Goal: Task Accomplishment & Management: Complete application form

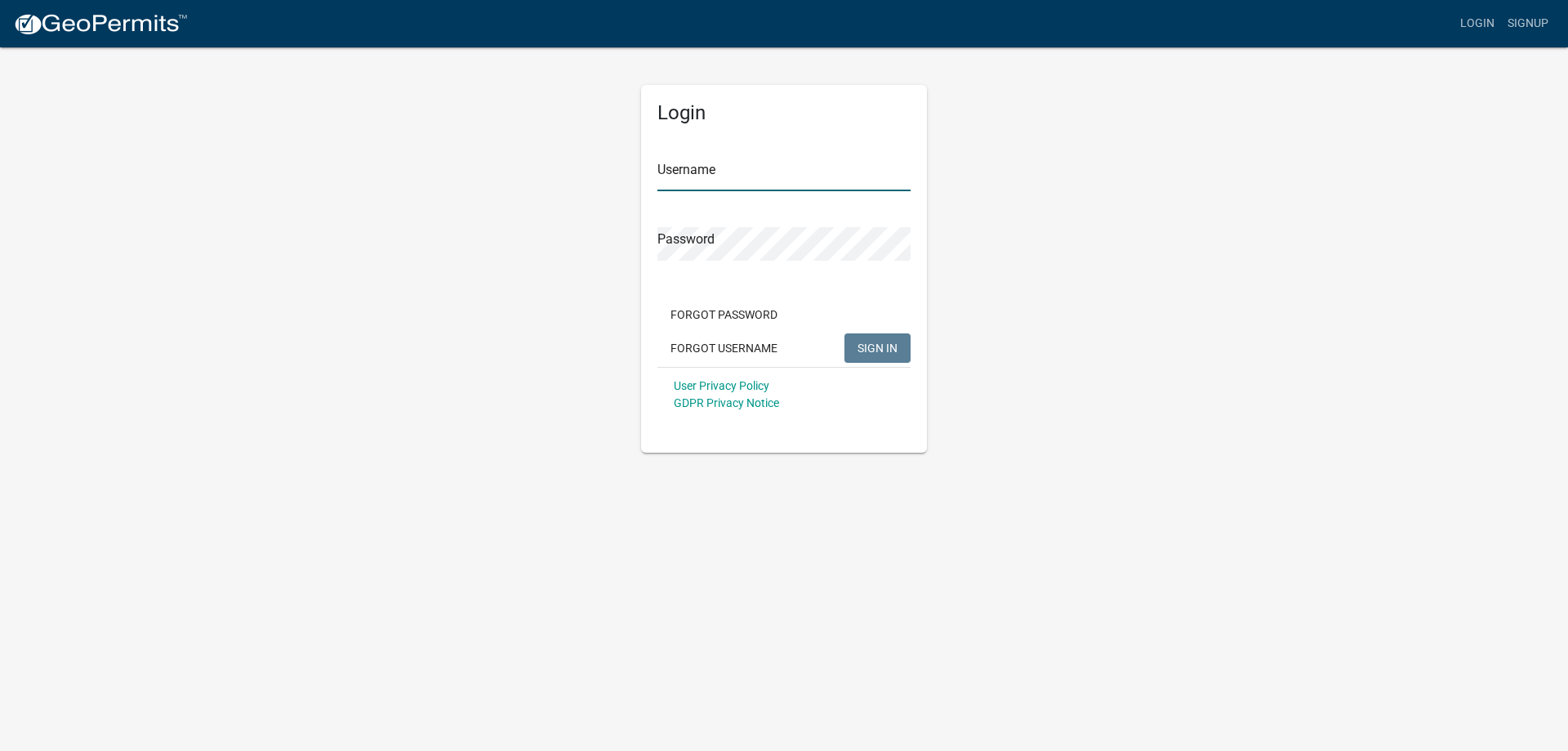
click at [674, 178] on input "Username" at bounding box center [784, 174] width 253 height 33
type input "[PERSON_NAME][EMAIL_ADDRESS][DOMAIN_NAME]"
click at [845, 334] on button "SIGN IN" at bounding box center [878, 348] width 67 height 29
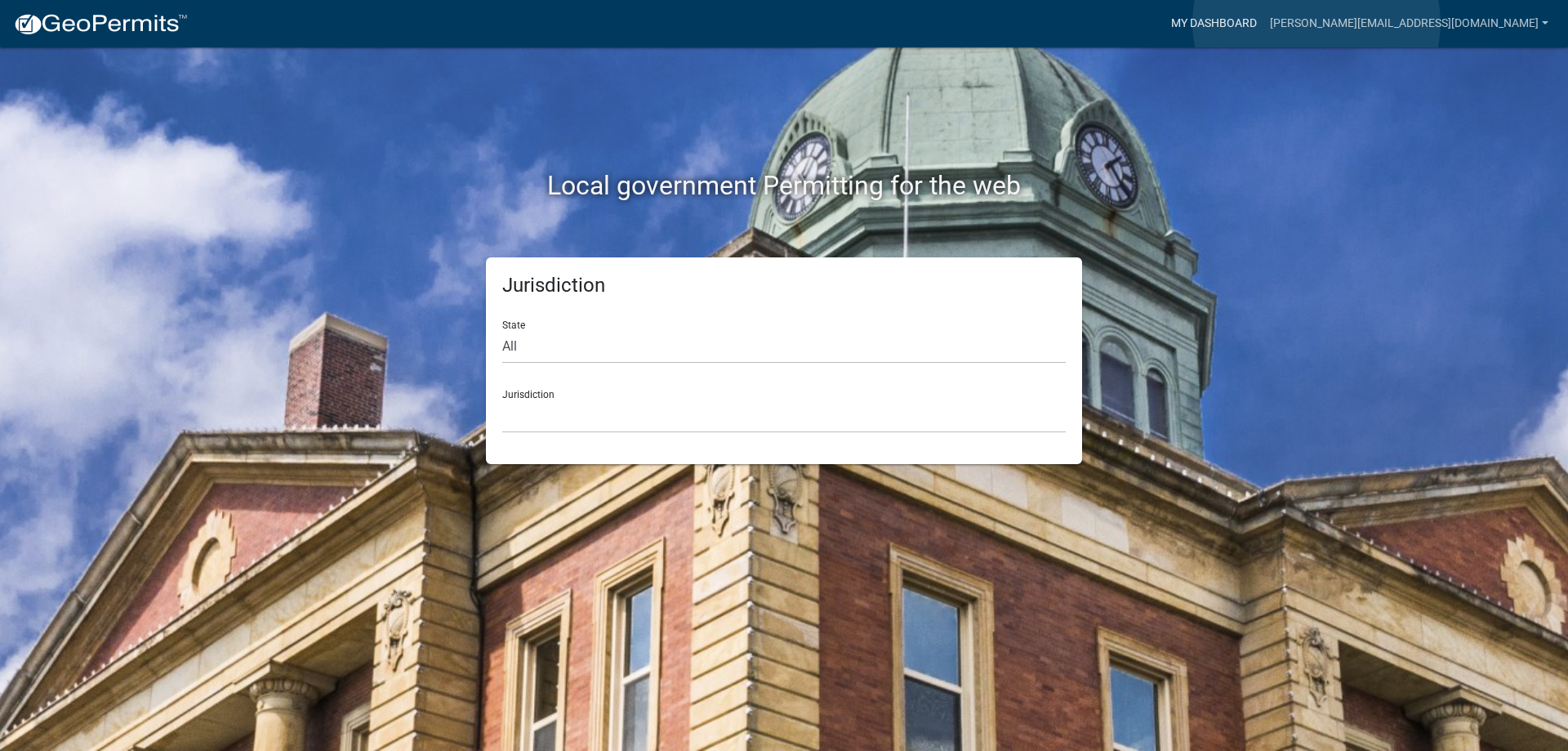
click at [1263, 23] on link "My Dashboard" at bounding box center [1214, 24] width 99 height 31
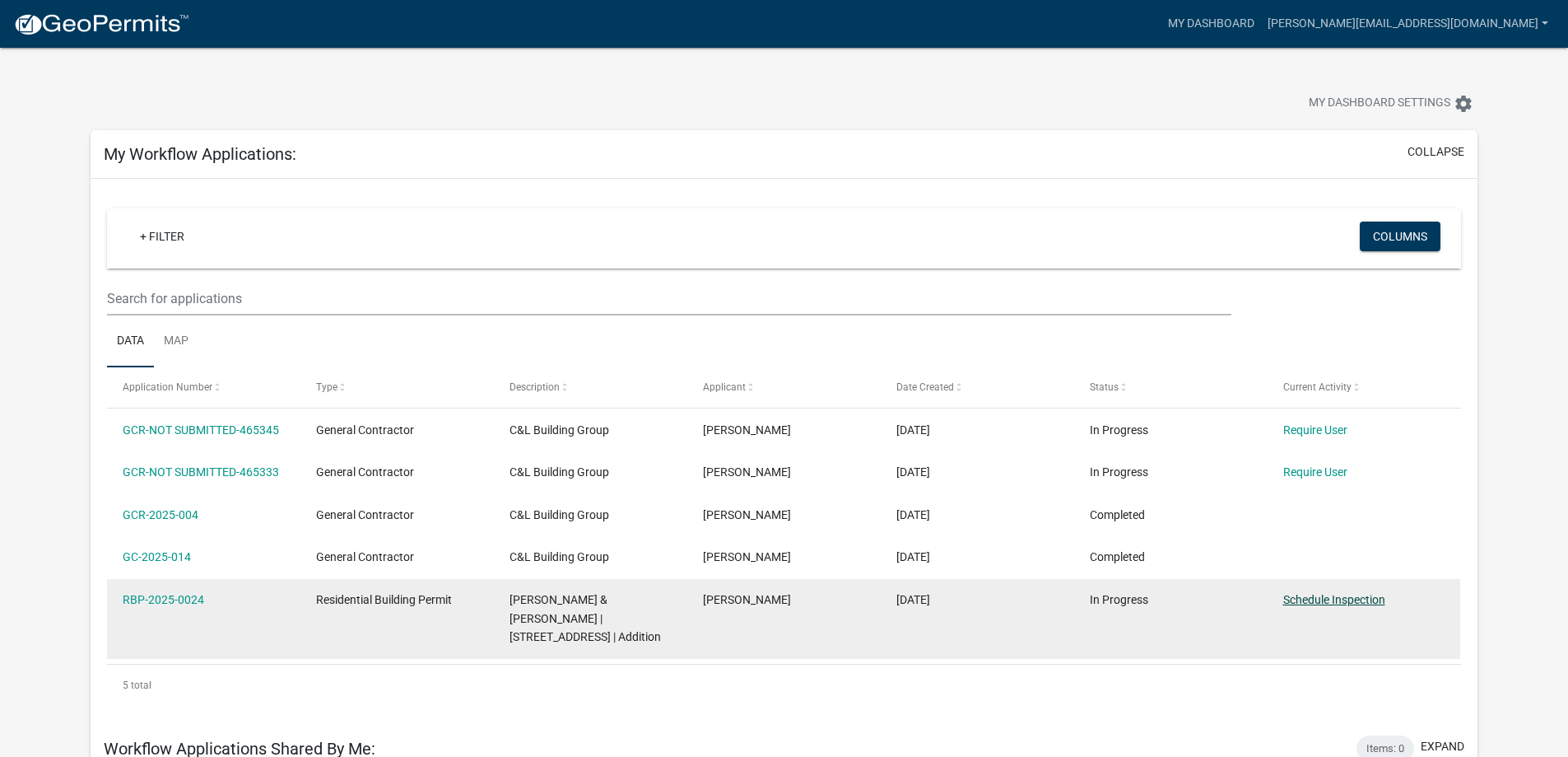
click at [1354, 600] on link "Schedule Inspection" at bounding box center [1334, 600] width 102 height 13
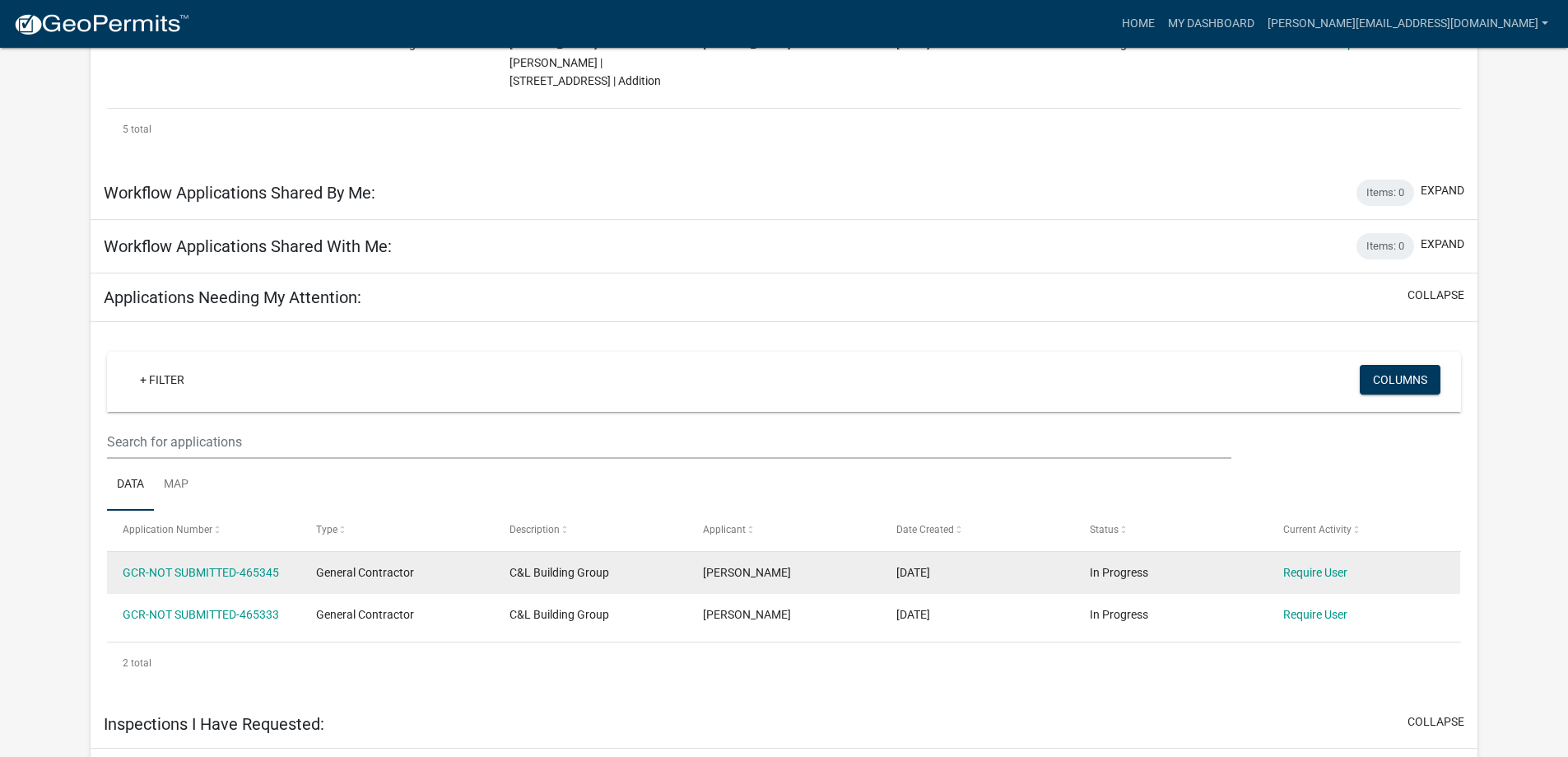
scroll to position [658, 0]
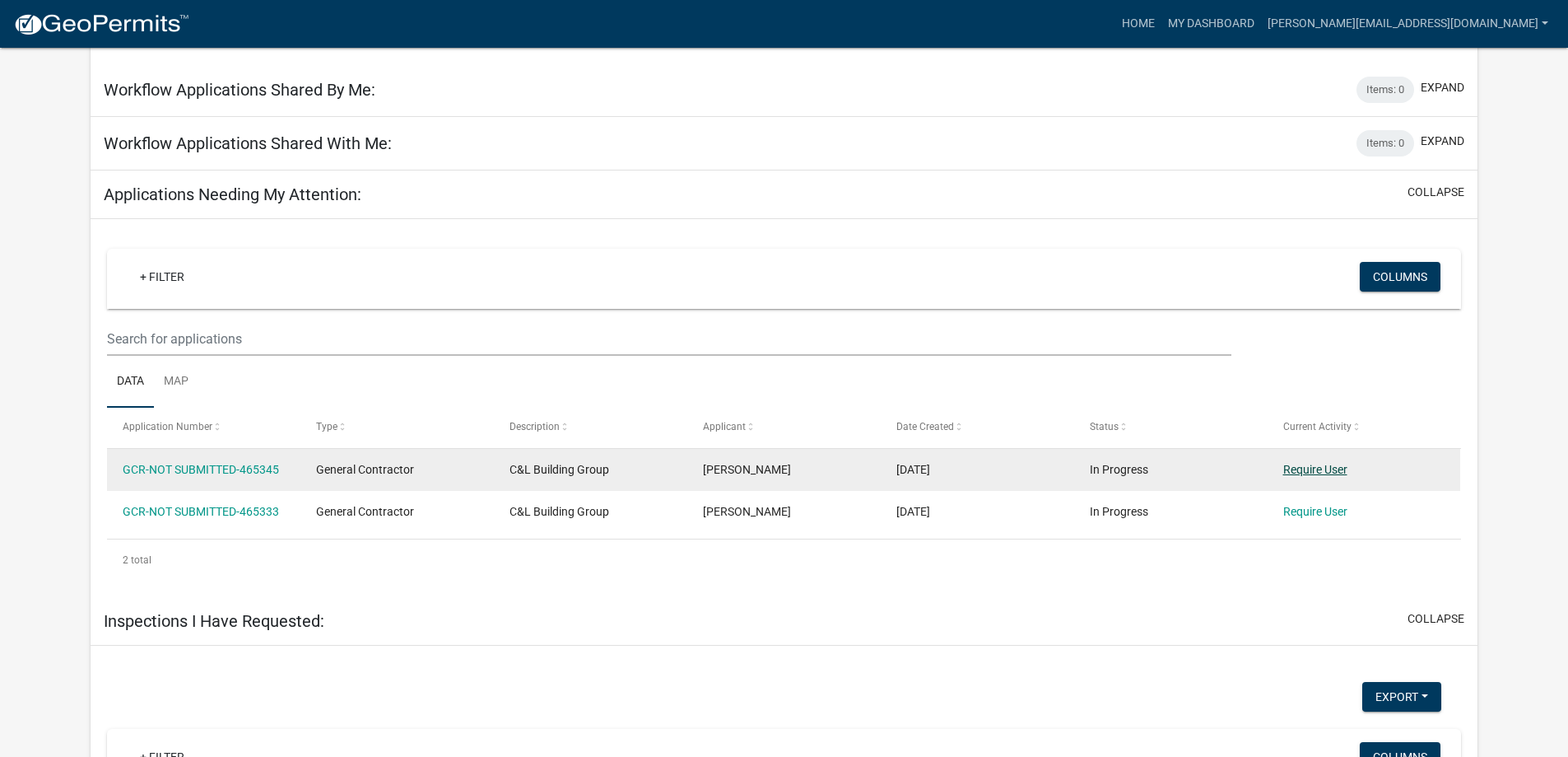
click at [1298, 464] on link "Require User" at bounding box center [1315, 470] width 64 height 13
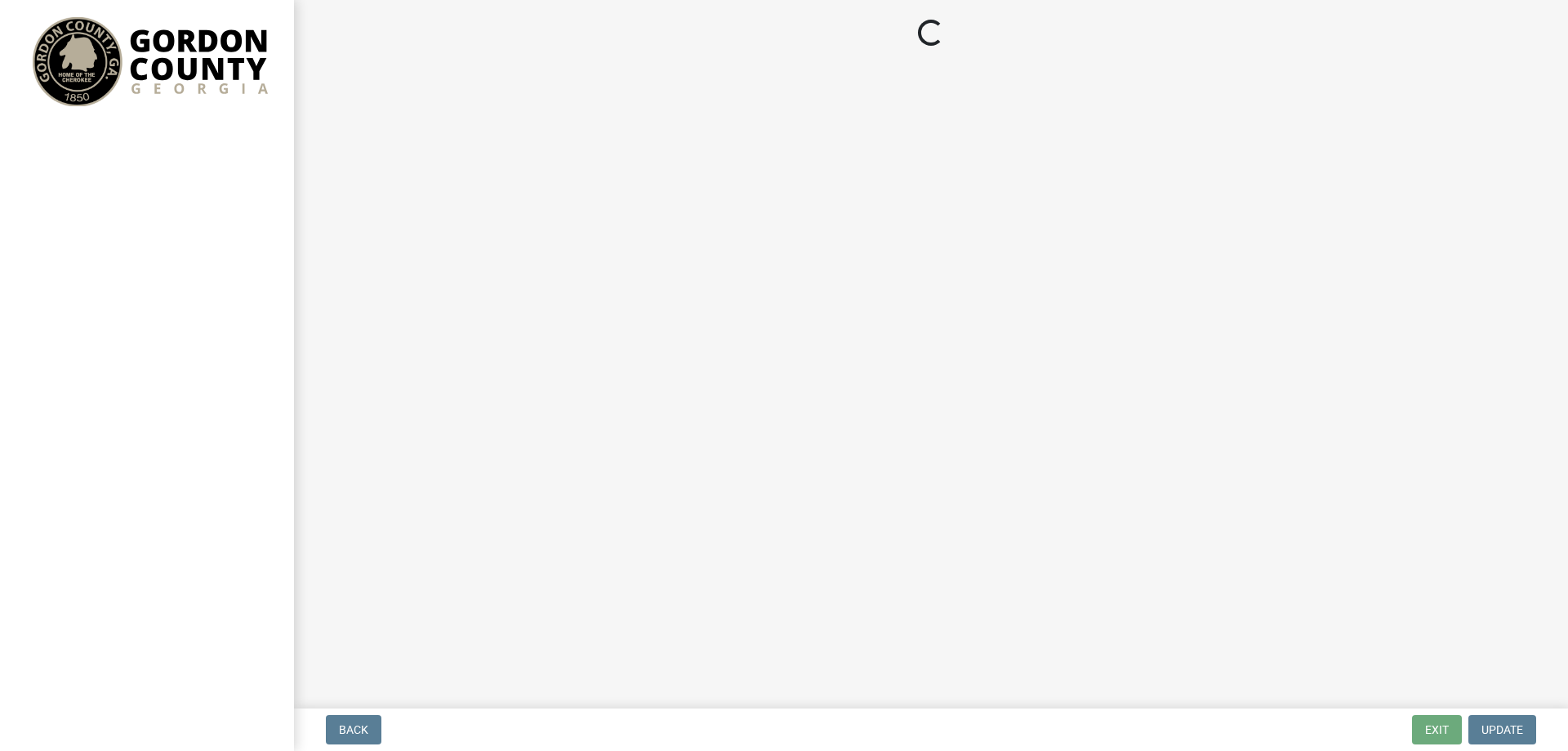
select select "GA"
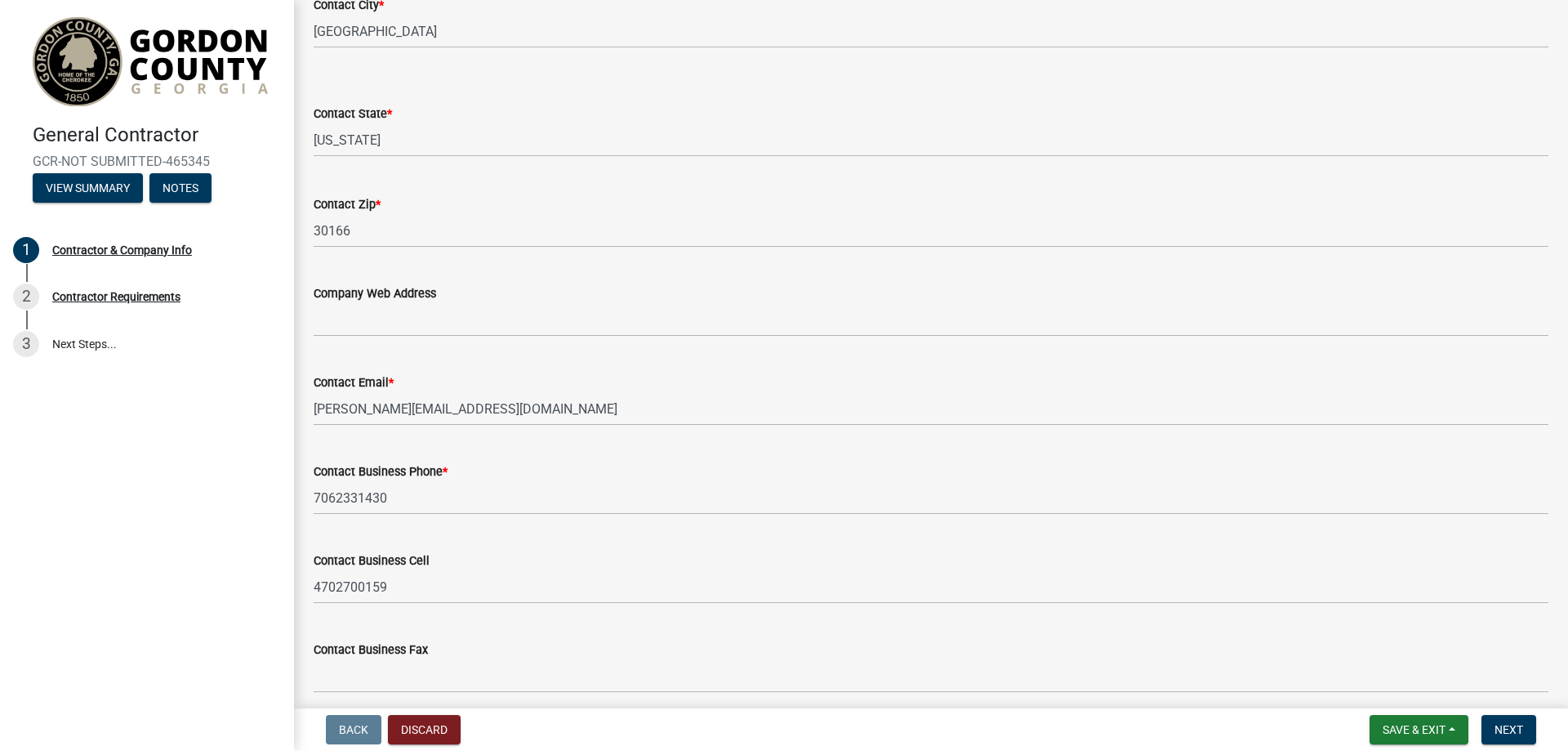
scroll to position [722, 0]
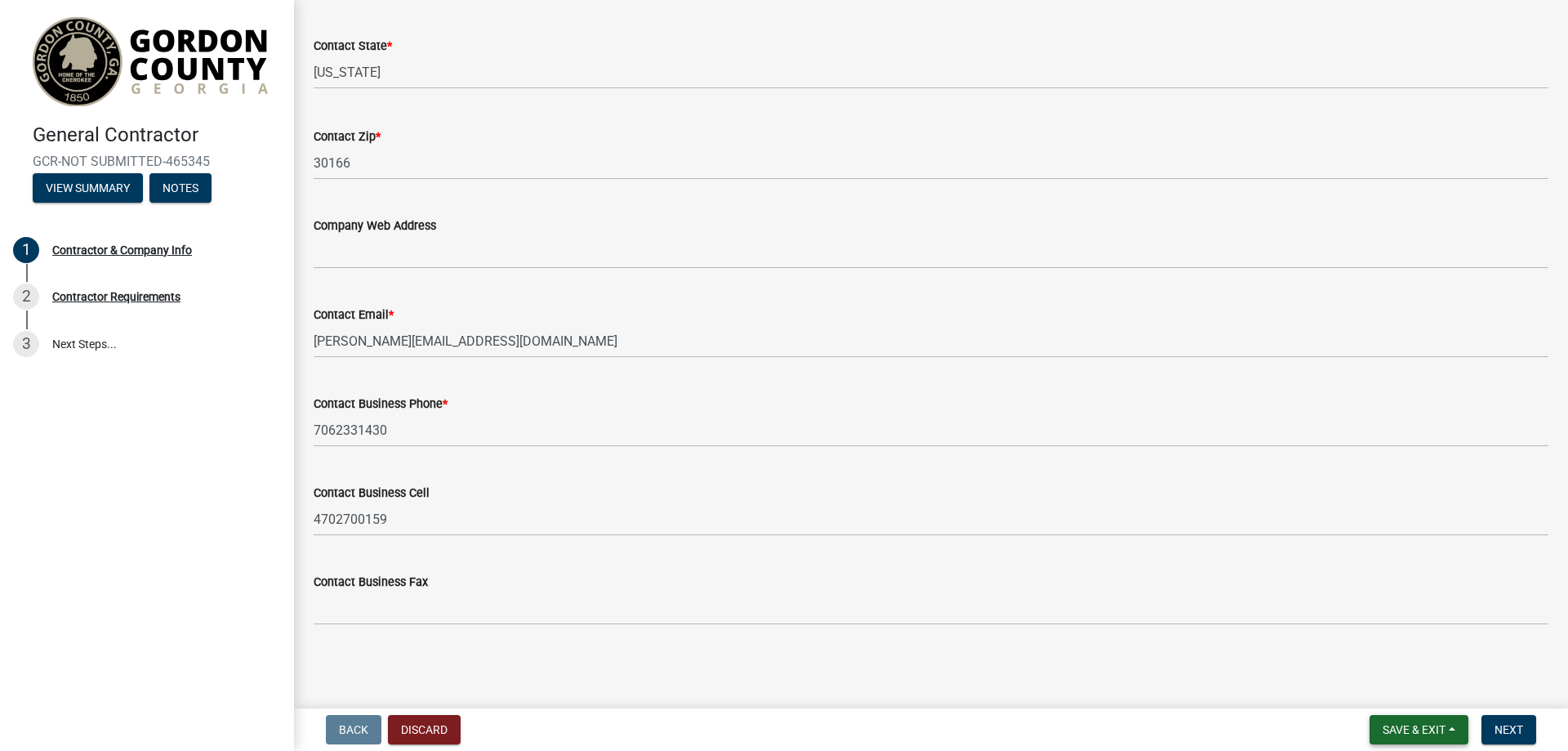
click at [1405, 740] on button "Save & Exit" at bounding box center [1419, 729] width 99 height 29
click at [1393, 684] on button "Save & Exit" at bounding box center [1403, 686] width 130 height 39
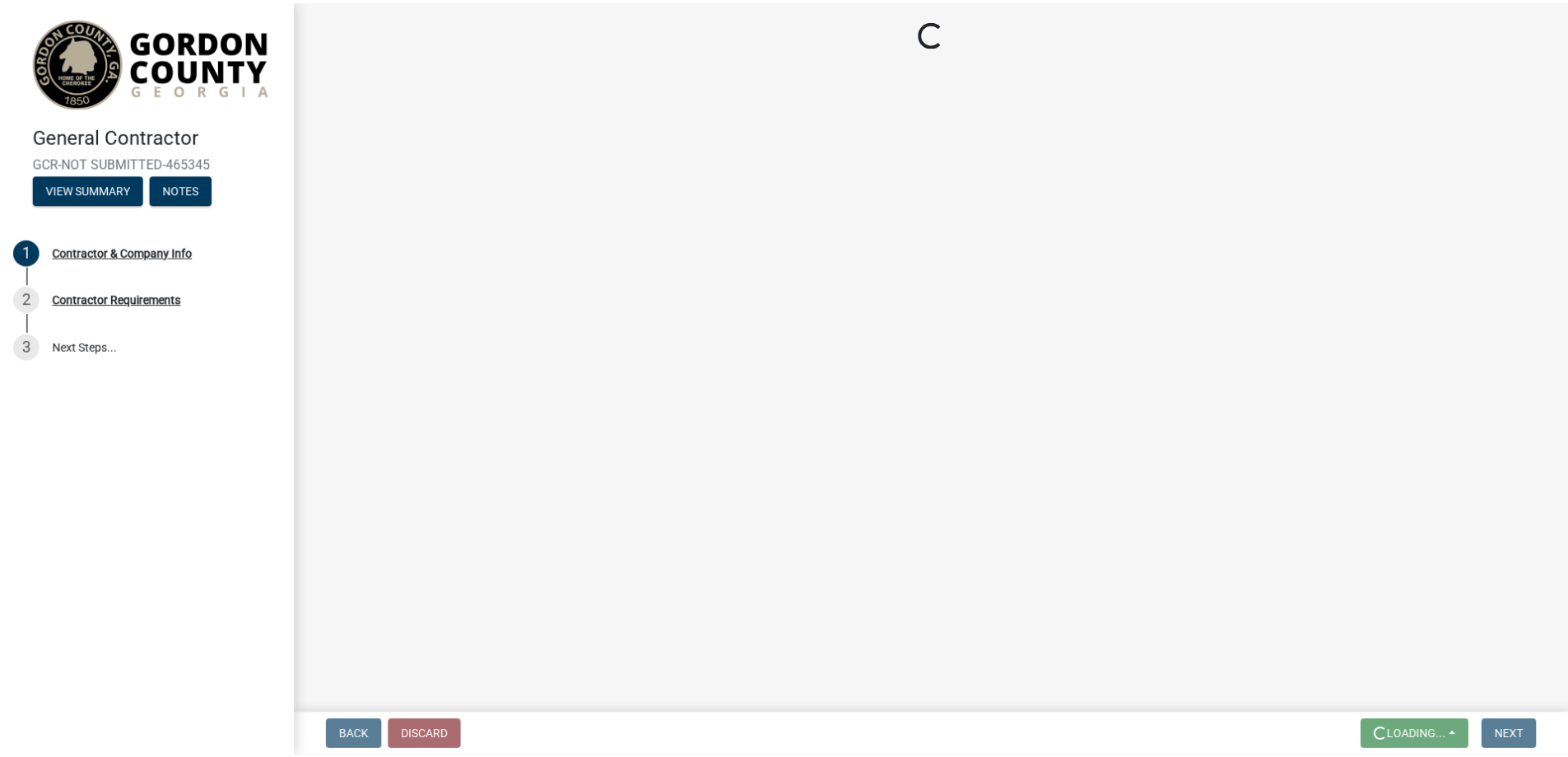
scroll to position [0, 0]
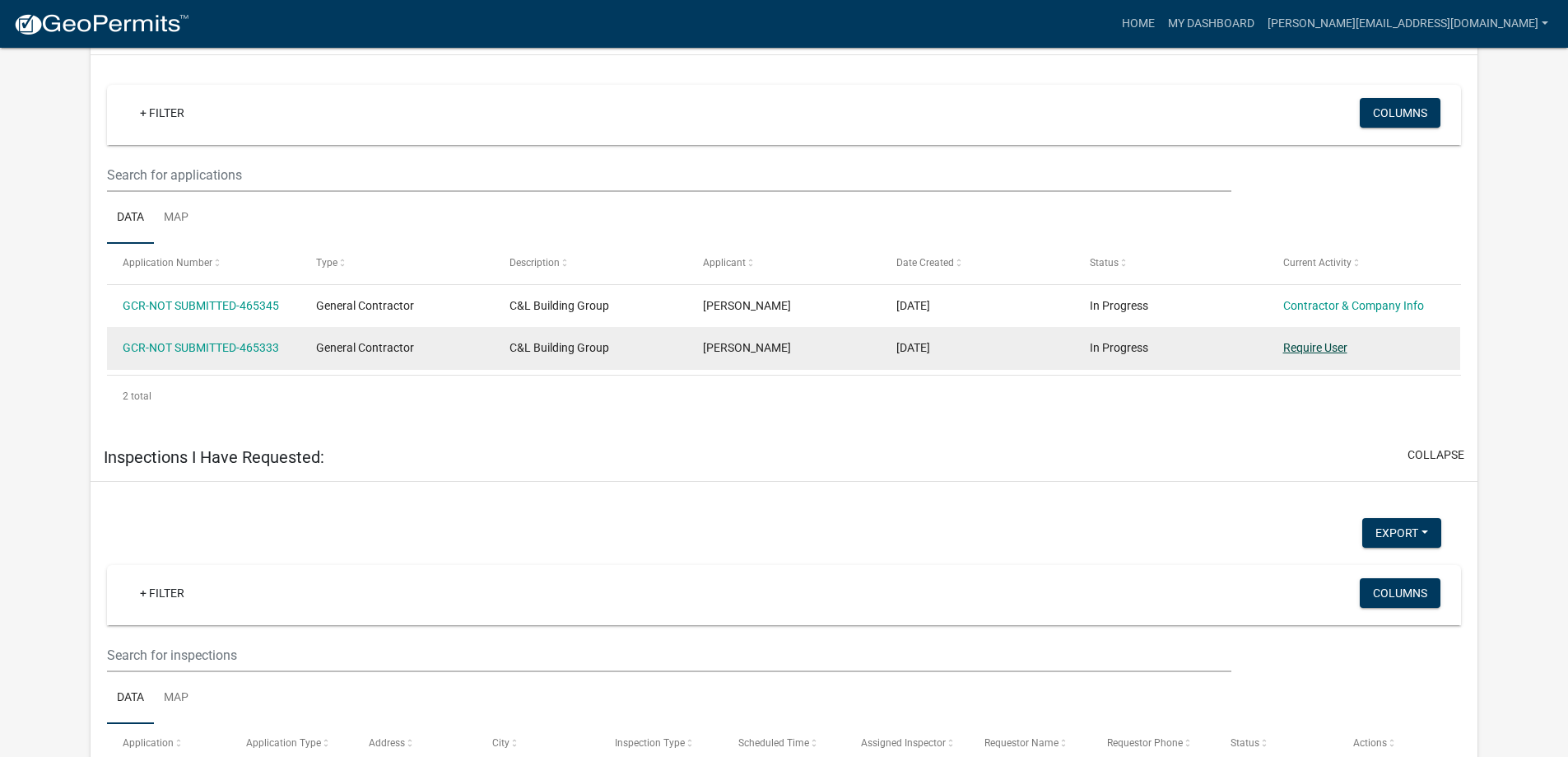
scroll to position [746, 0]
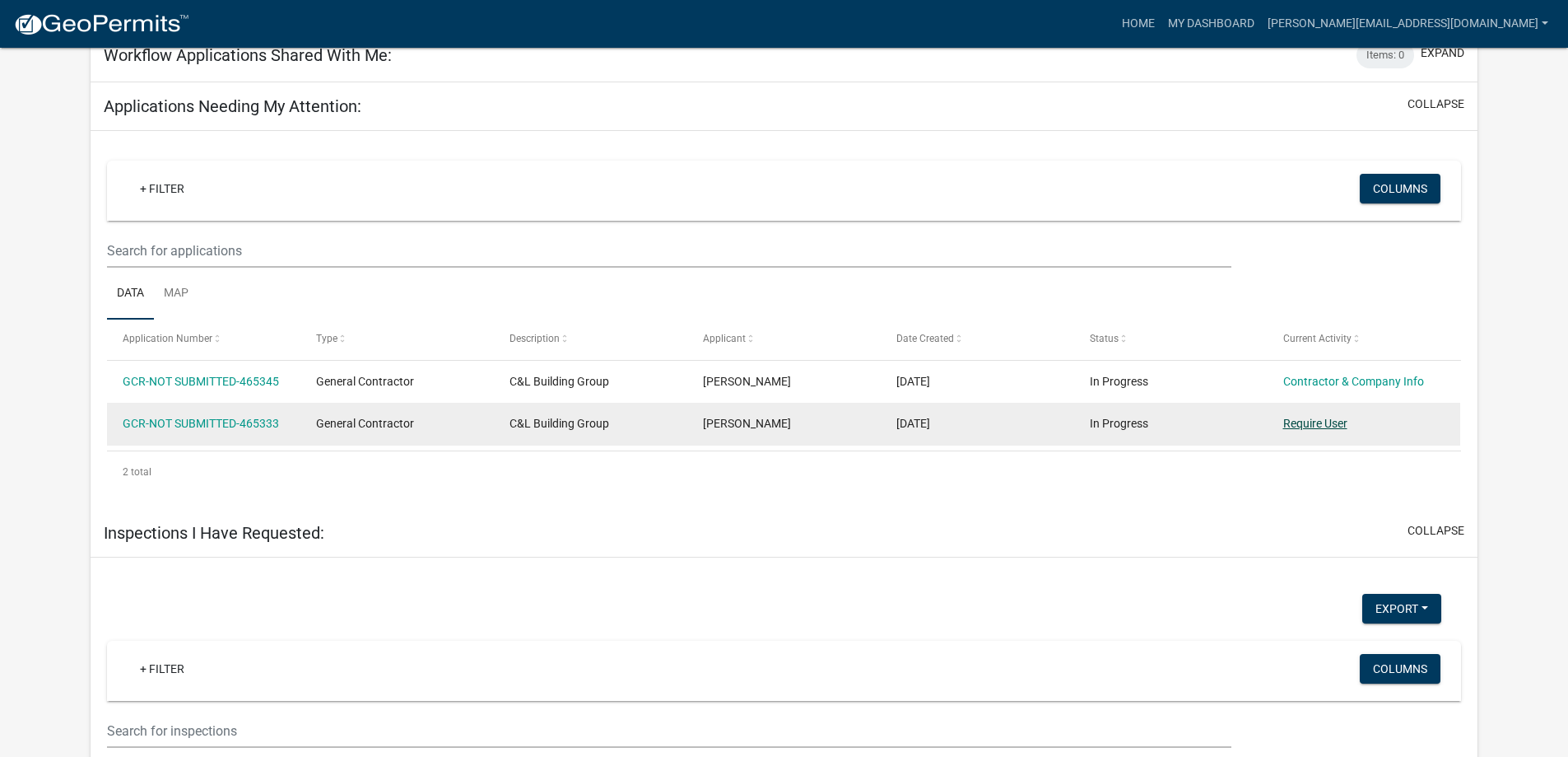
click at [1320, 421] on link "Require User" at bounding box center [1315, 424] width 64 height 13
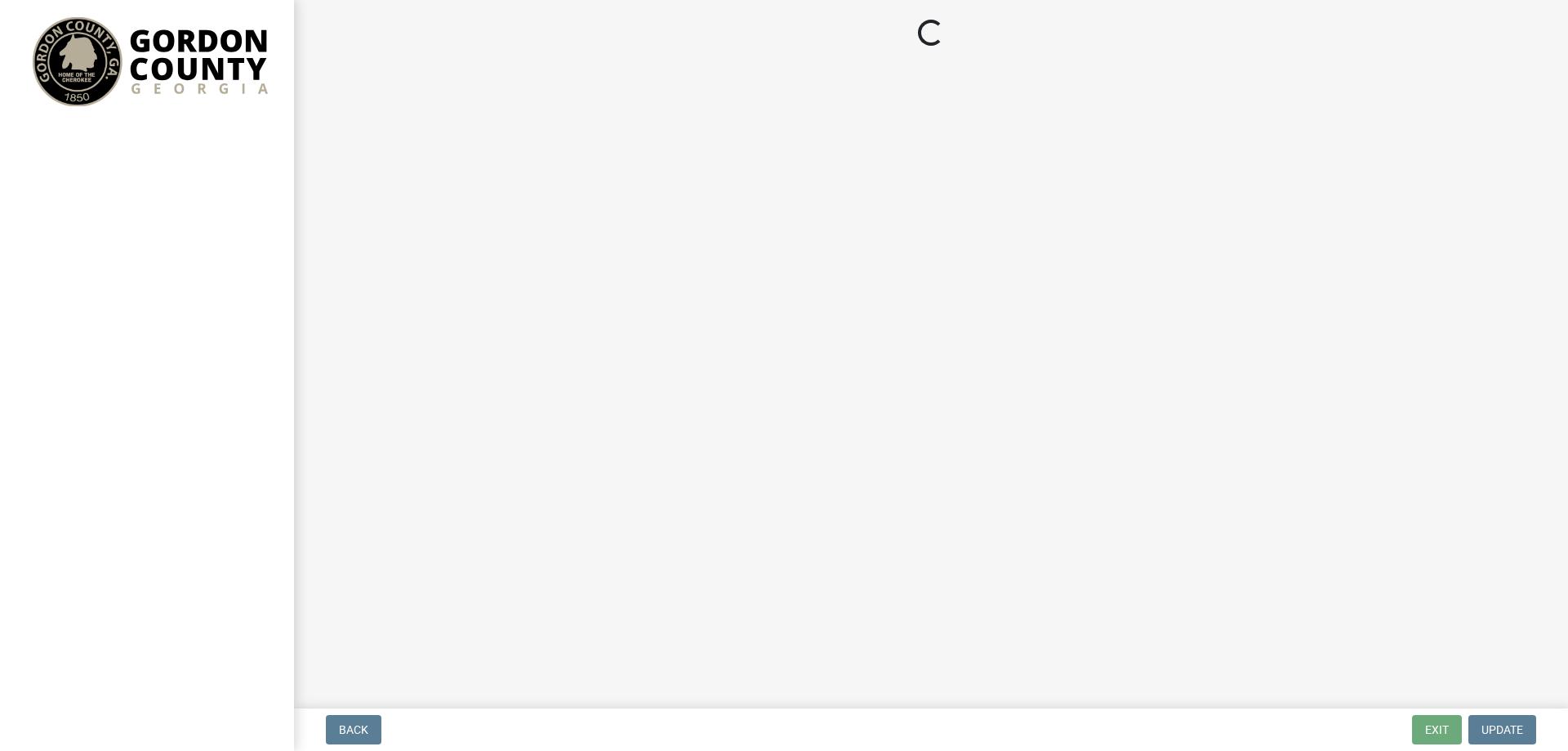
select select "GA"
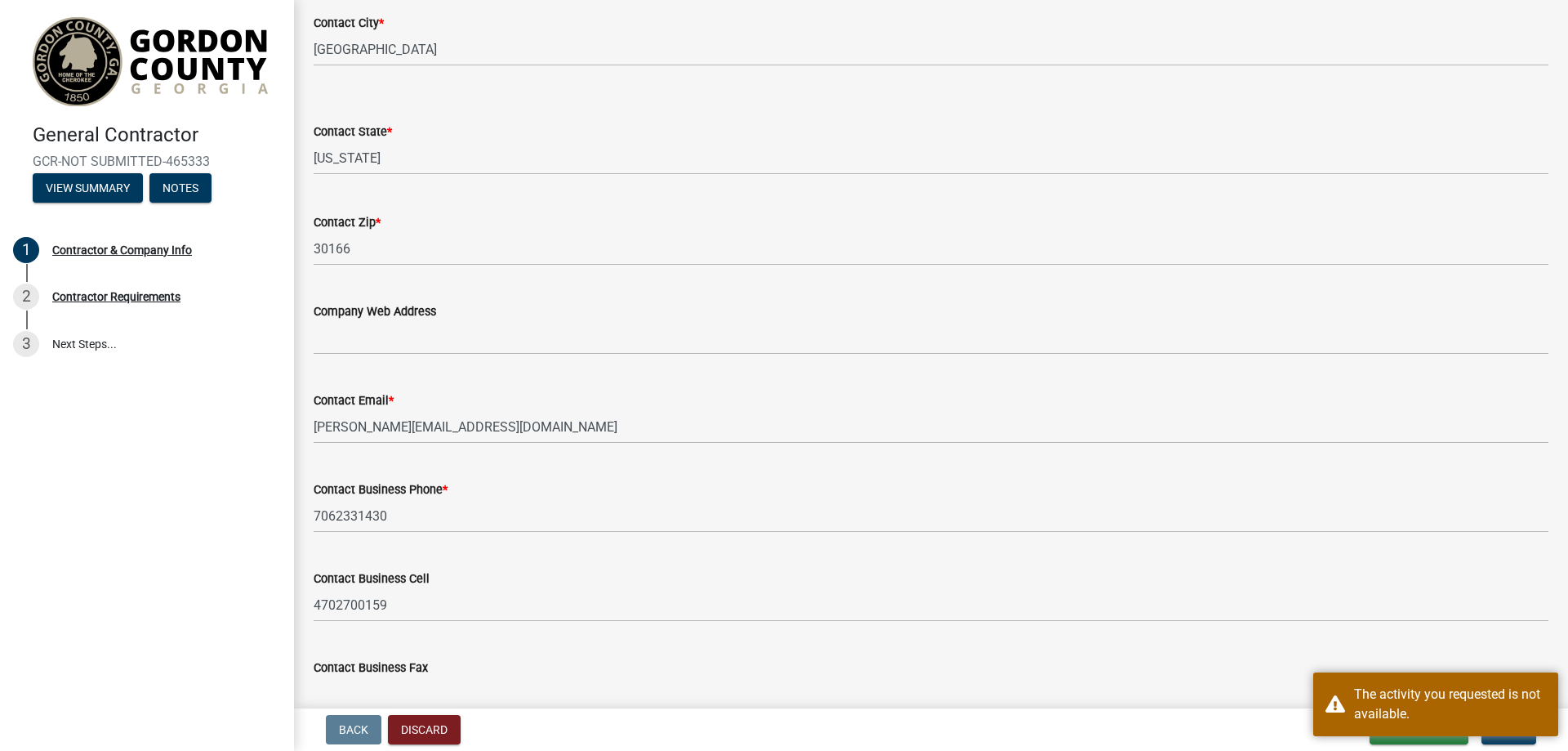
scroll to position [722, 0]
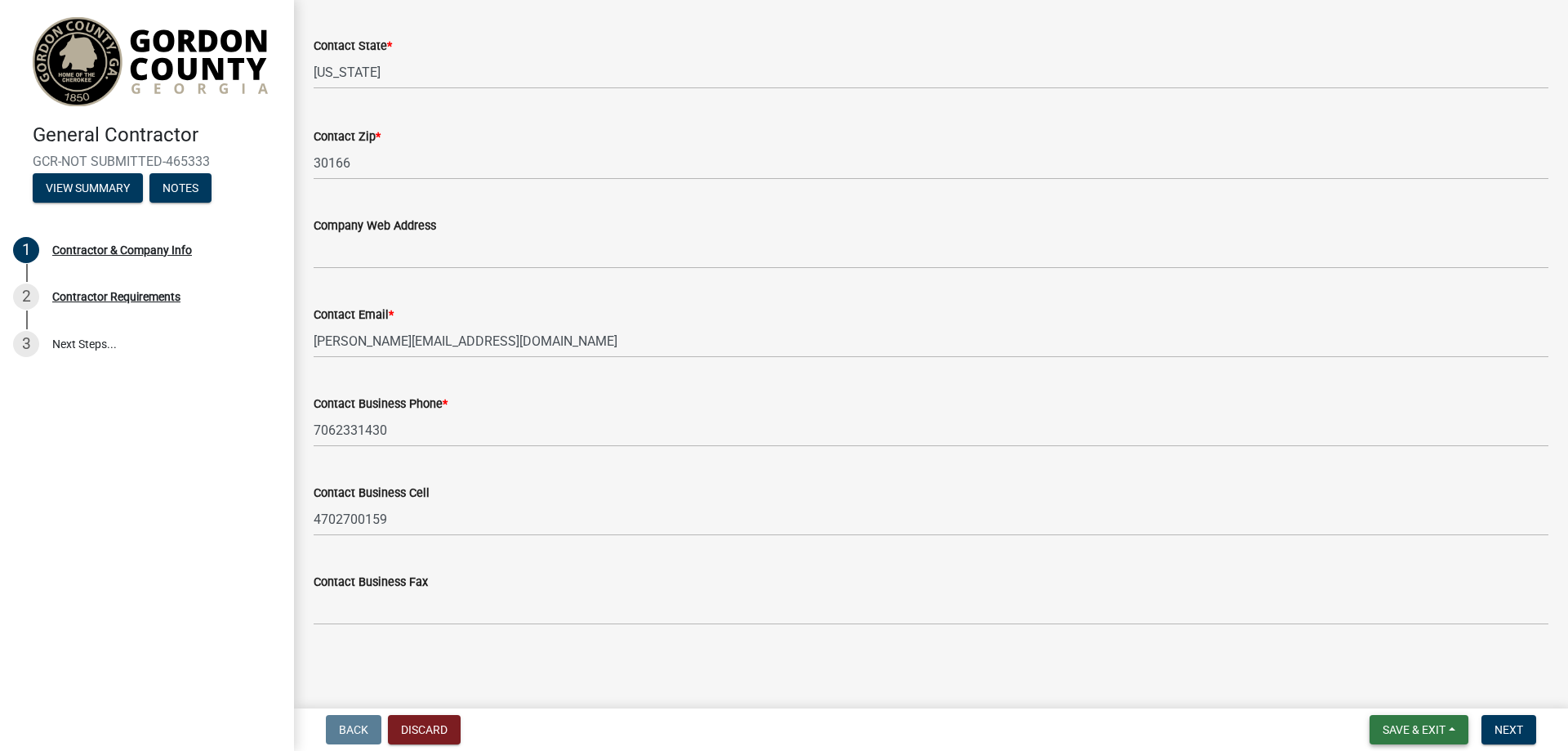
click at [1421, 731] on span "Save & Exit" at bounding box center [1414, 729] width 63 height 13
click at [1399, 691] on button "Save & Exit" at bounding box center [1403, 686] width 130 height 39
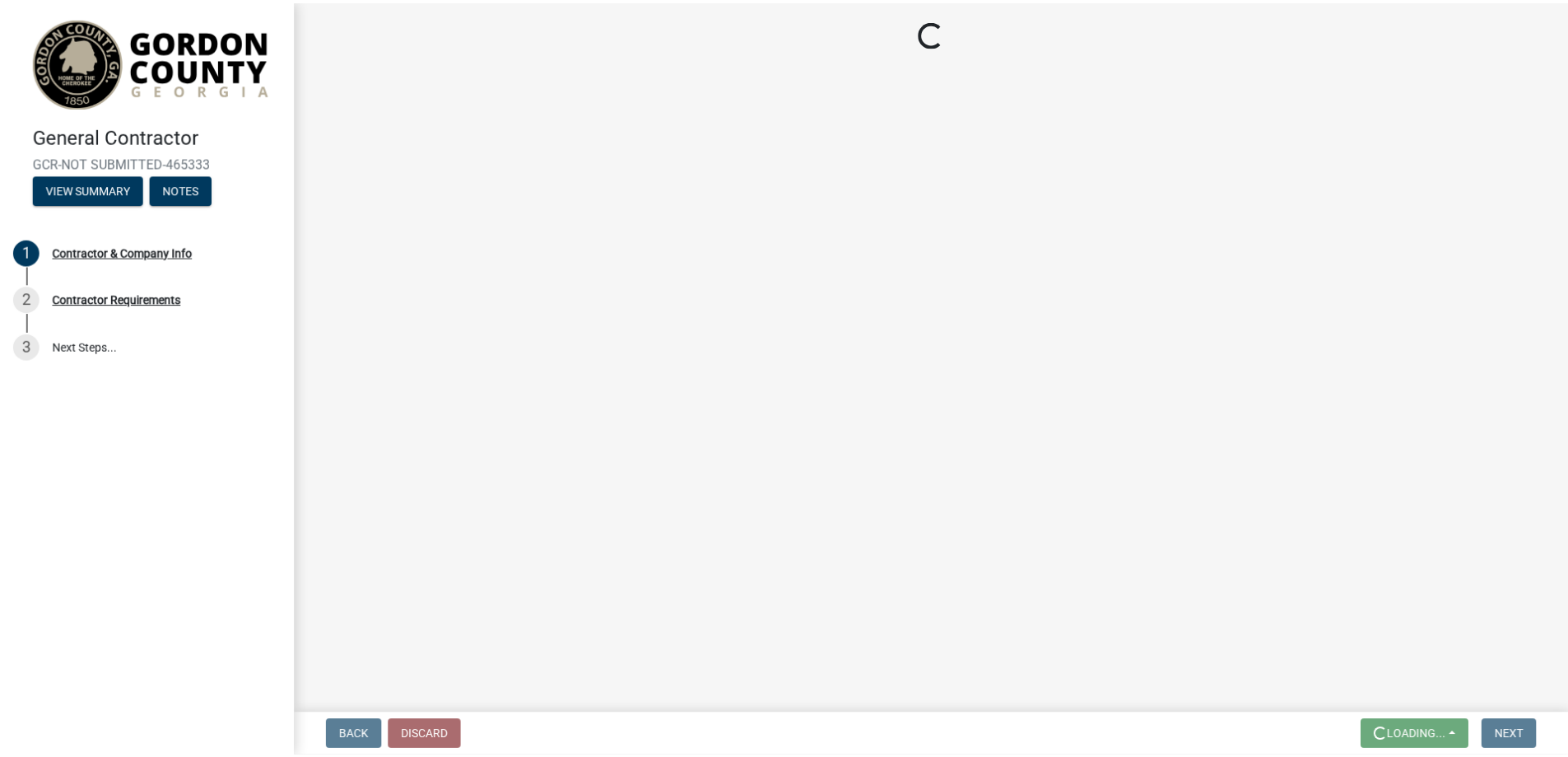
scroll to position [0, 0]
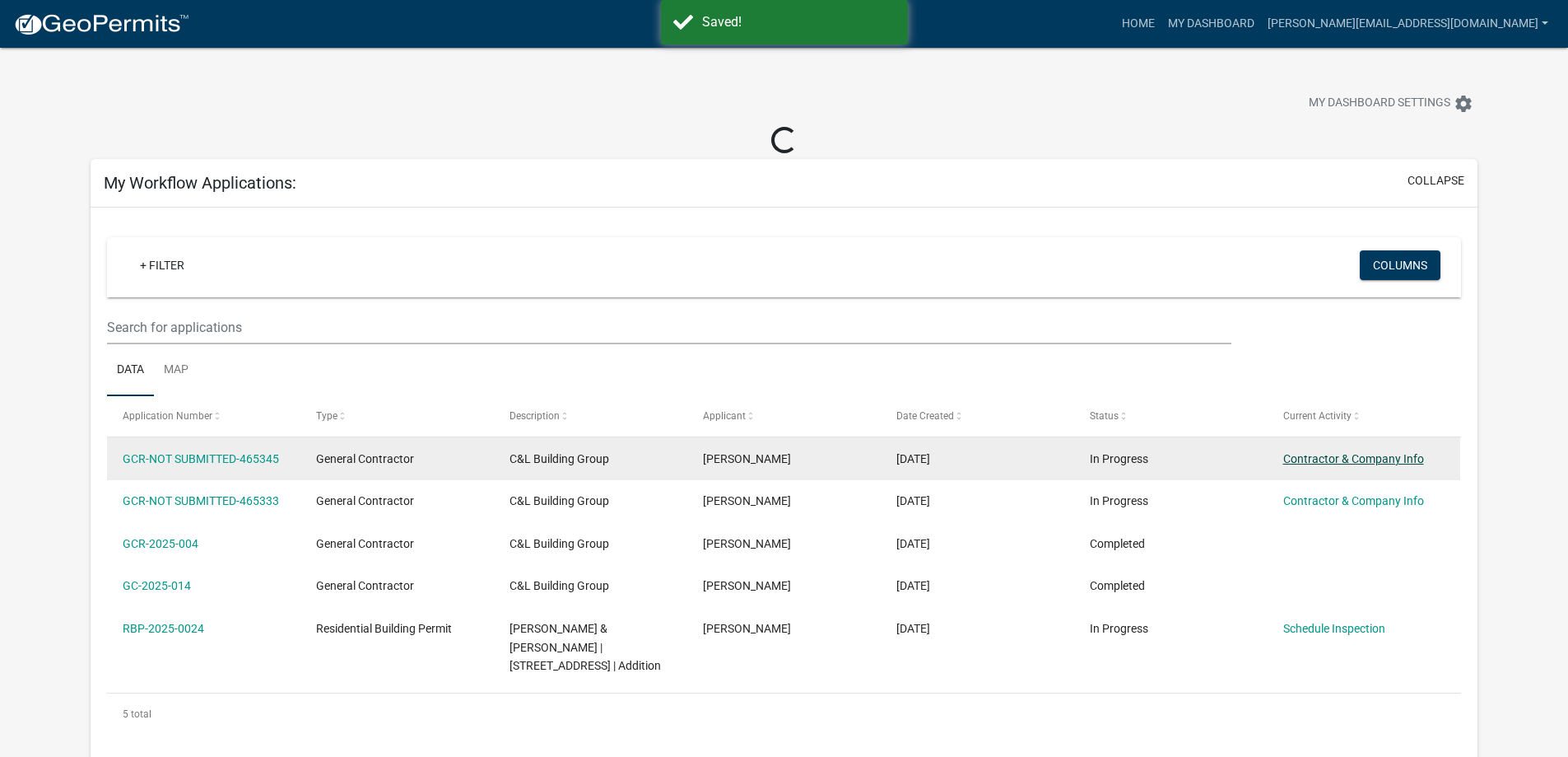
click at [1337, 455] on link "Contractor & Company Info" at bounding box center [1353, 459] width 141 height 13
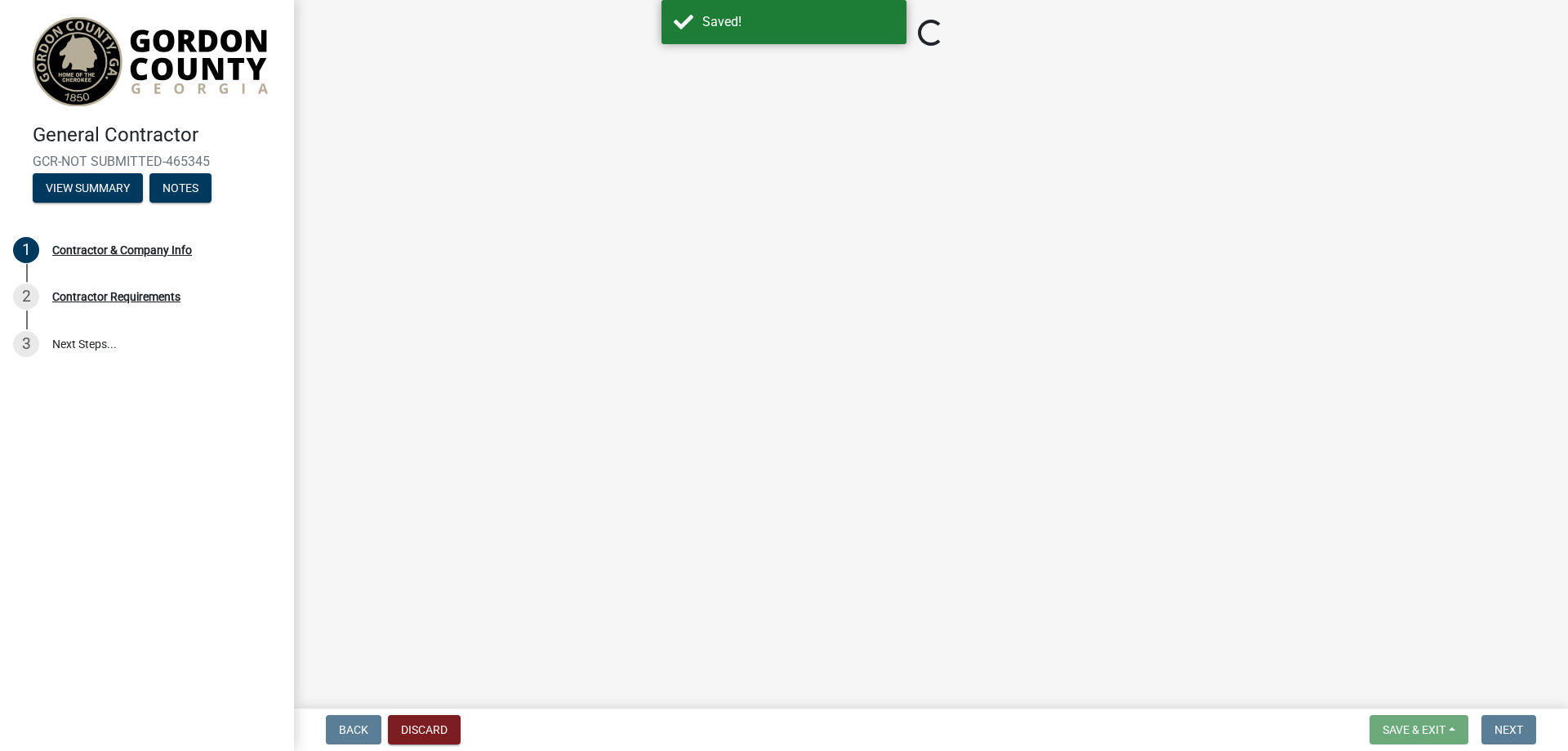
select select "GA"
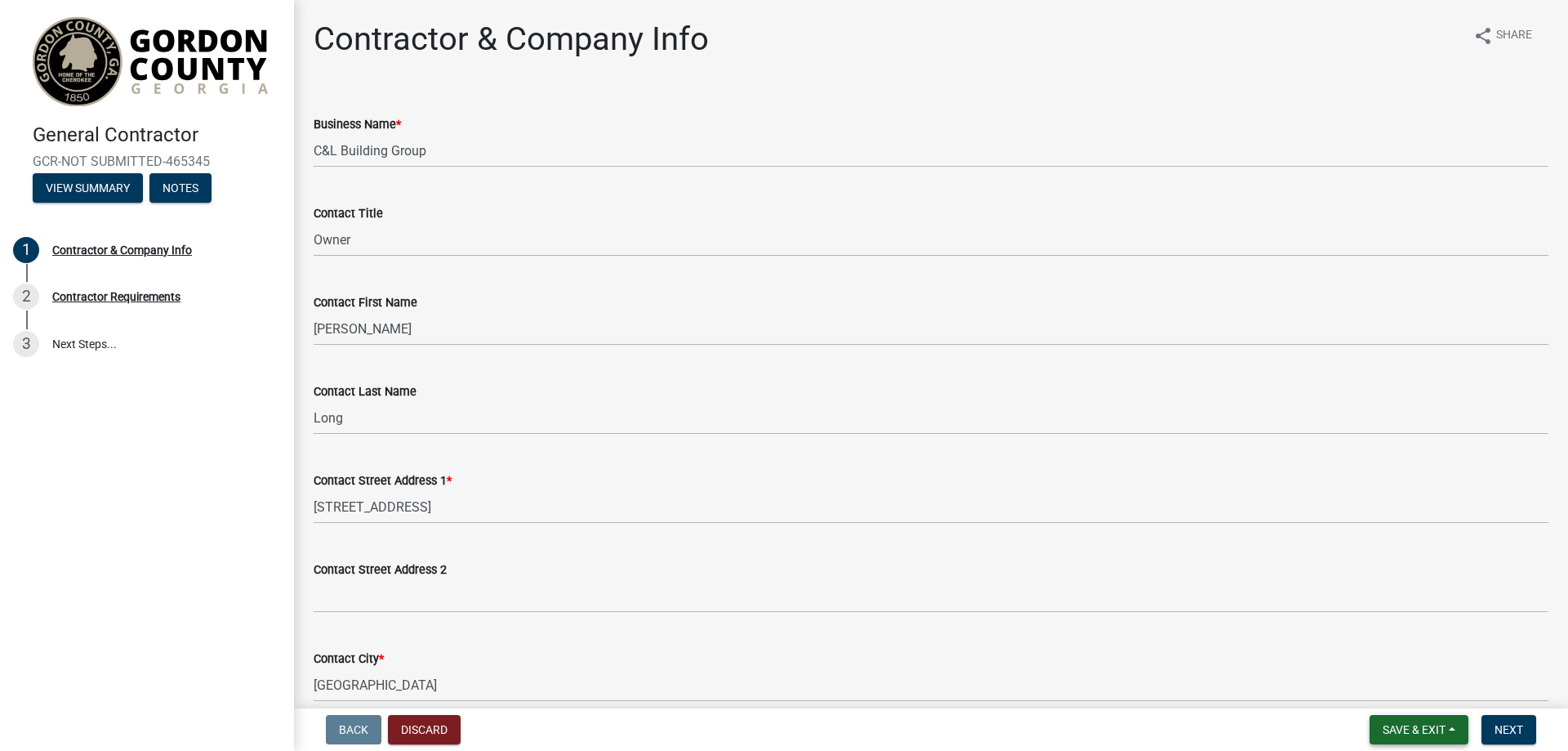
click at [1403, 728] on span "Save & Exit" at bounding box center [1414, 729] width 63 height 13
click at [1491, 727] on button "Next" at bounding box center [1509, 729] width 55 height 29
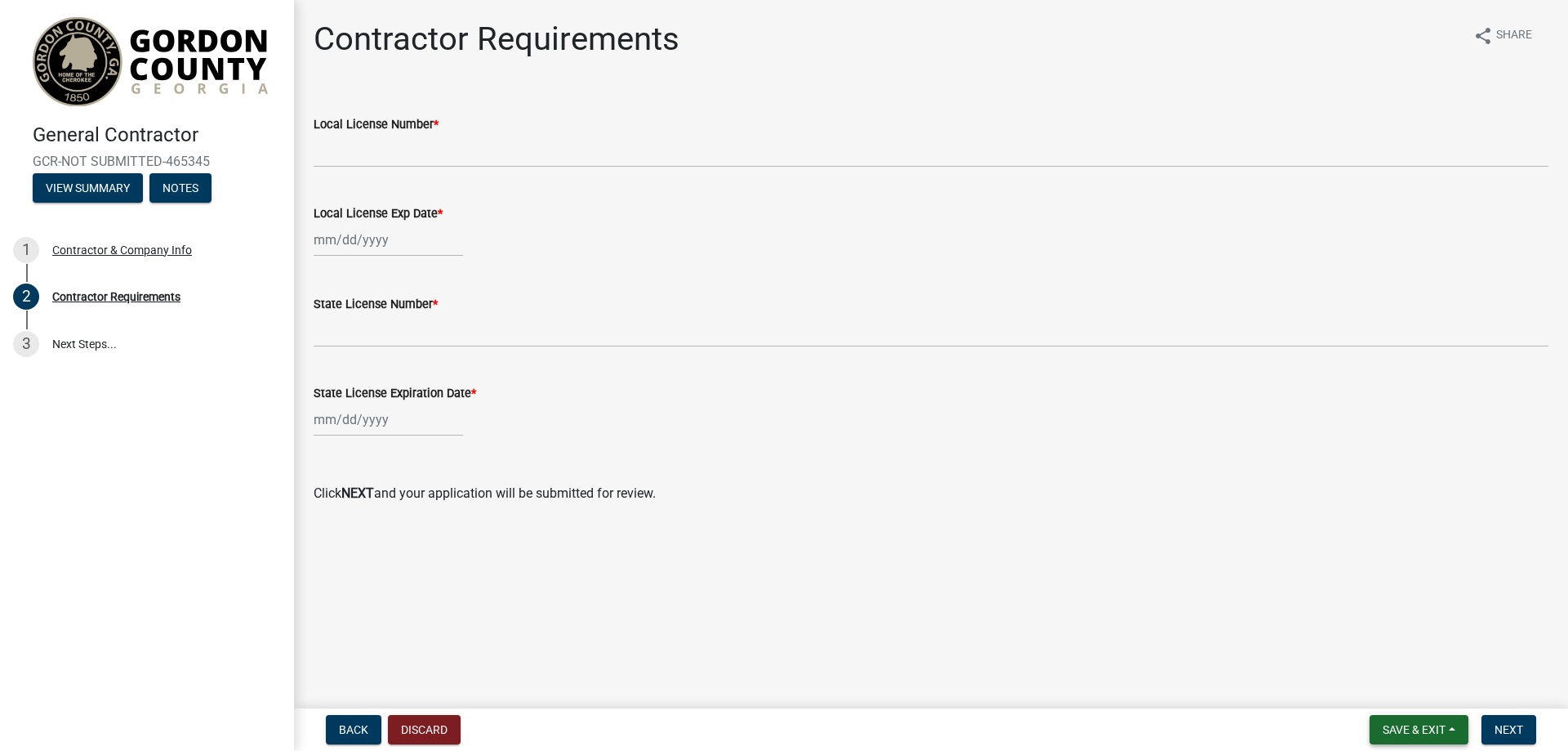
click at [1388, 724] on span "Save & Exit" at bounding box center [1414, 729] width 63 height 13
click at [1383, 679] on button "Save & Exit" at bounding box center [1403, 686] width 130 height 39
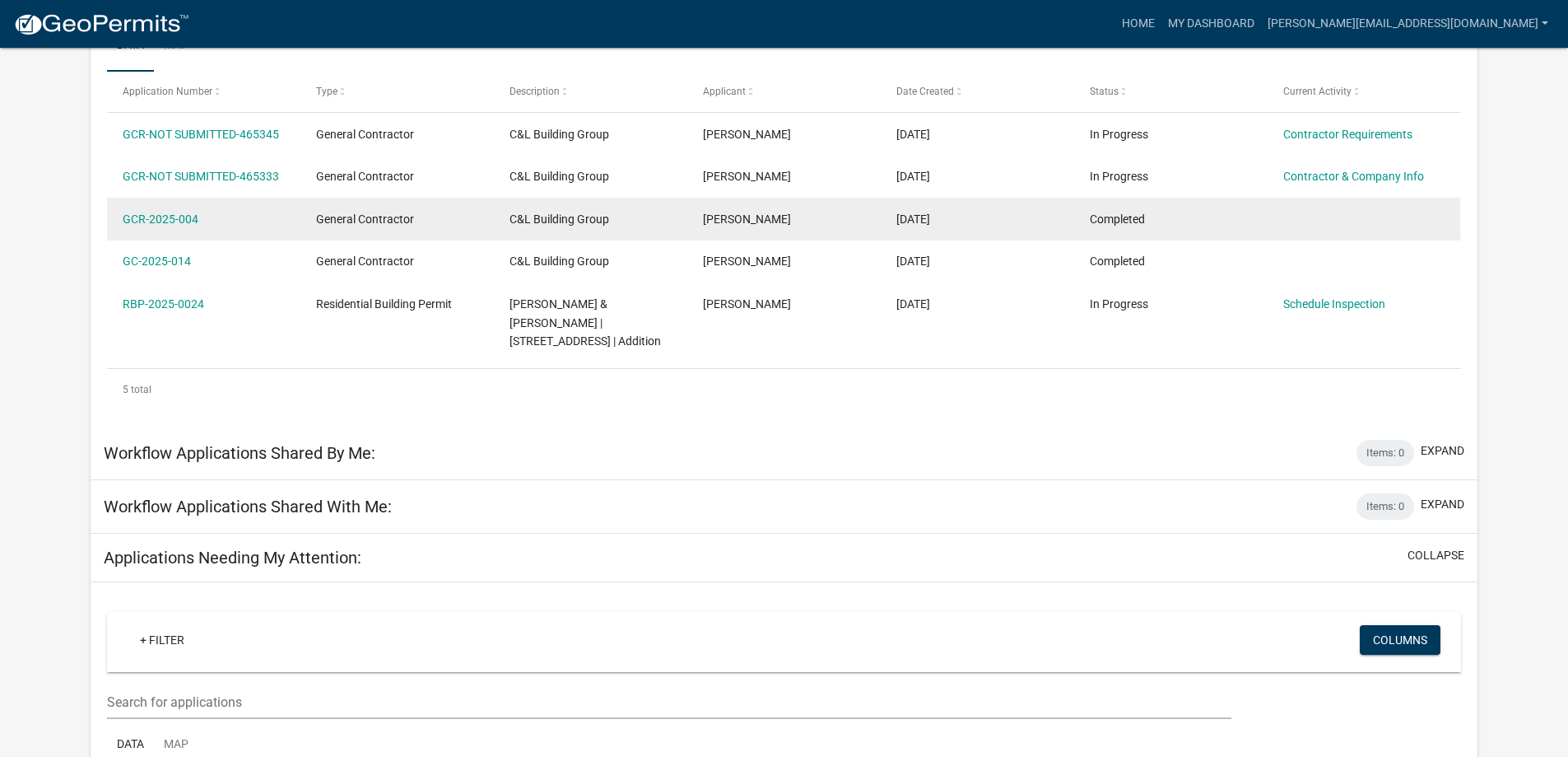
scroll to position [301, 0]
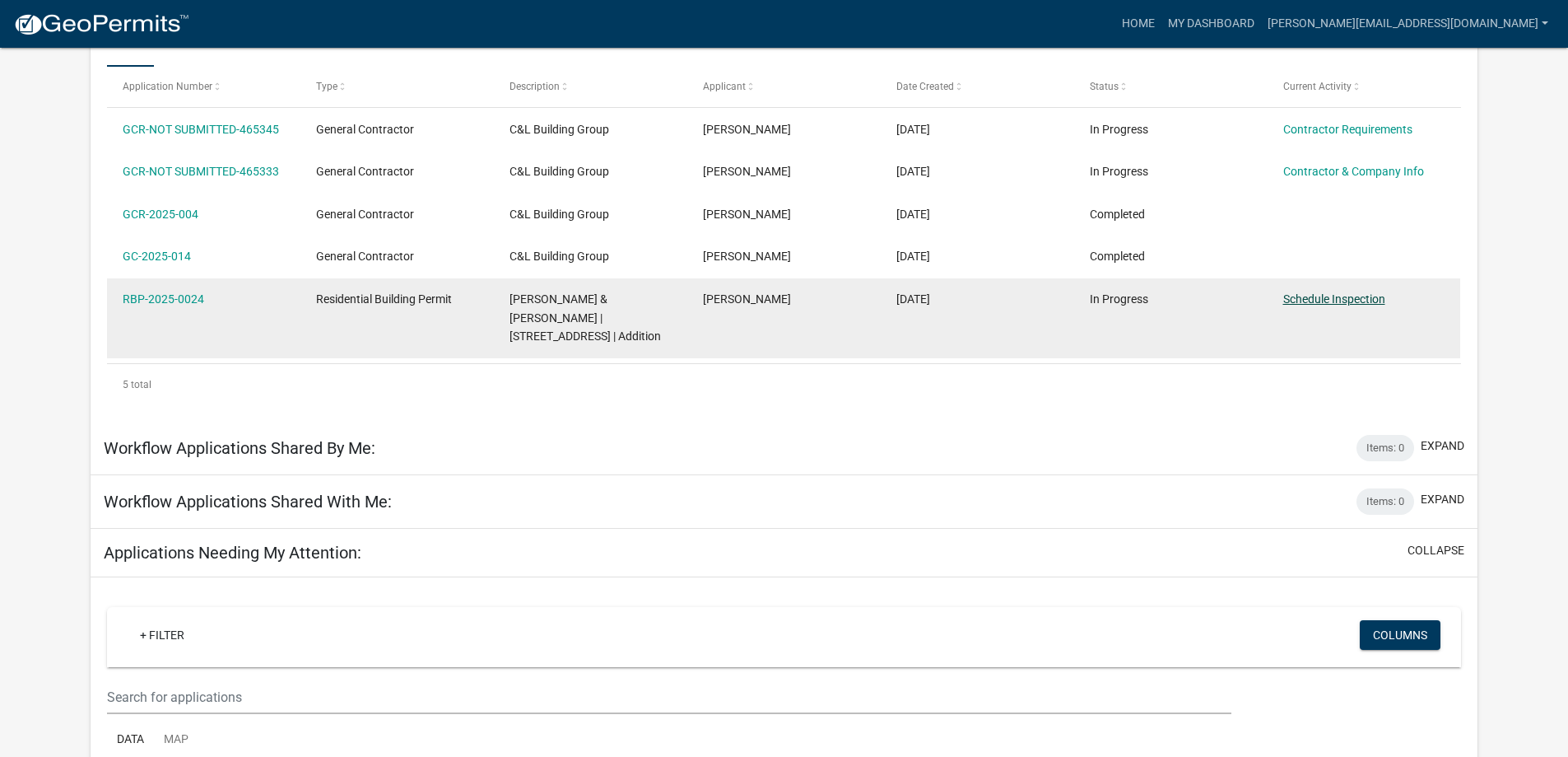
click at [1311, 296] on link "Schedule Inspection" at bounding box center [1334, 299] width 102 height 13
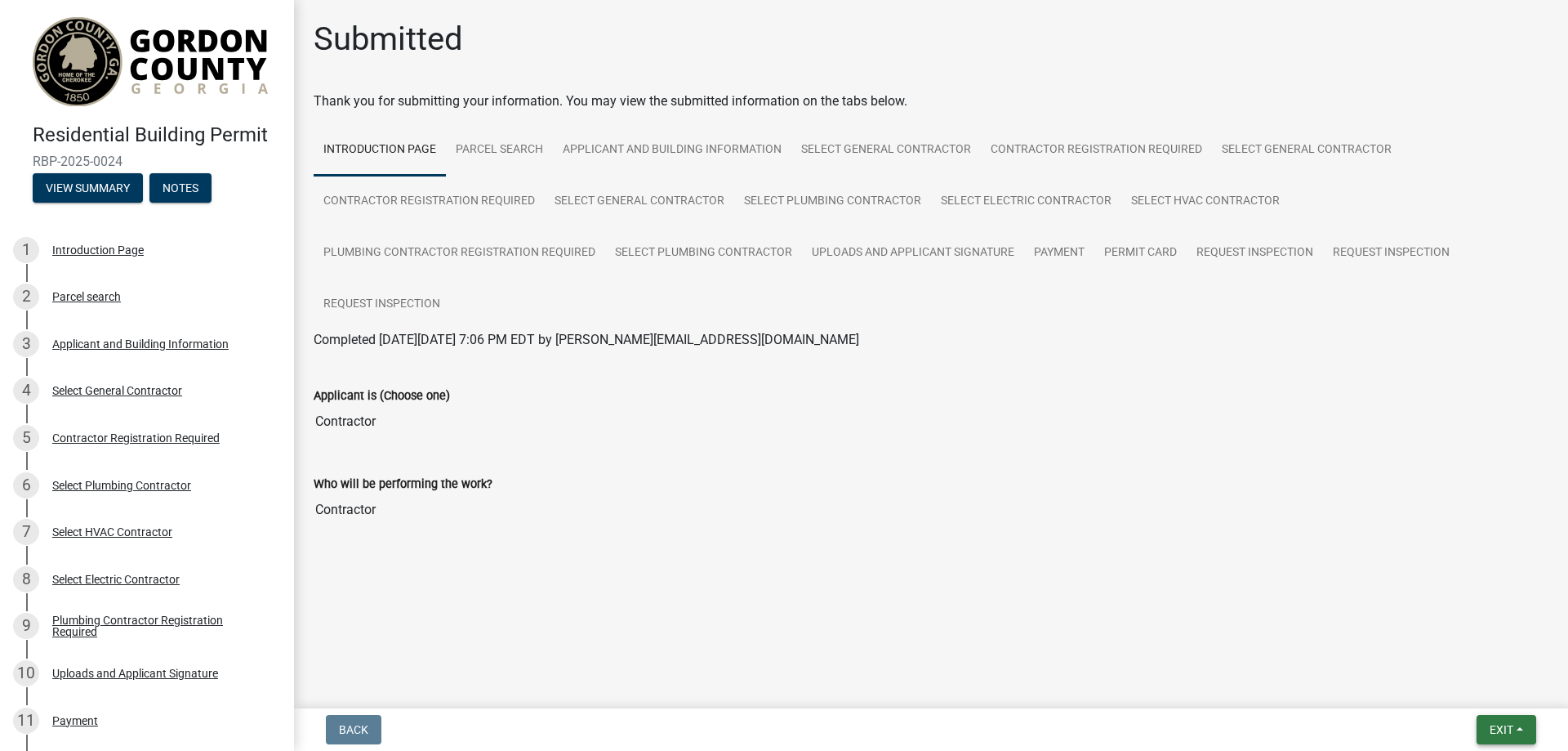
click at [1493, 740] on button "Exit" at bounding box center [1506, 729] width 60 height 29
click at [1151, 569] on div "Submitted Thank you for submitting your information. You may view the submitted…" at bounding box center [930, 297] width 1259 height 554
click at [1348, 246] on link "Request Inspection" at bounding box center [1391, 253] width 137 height 52
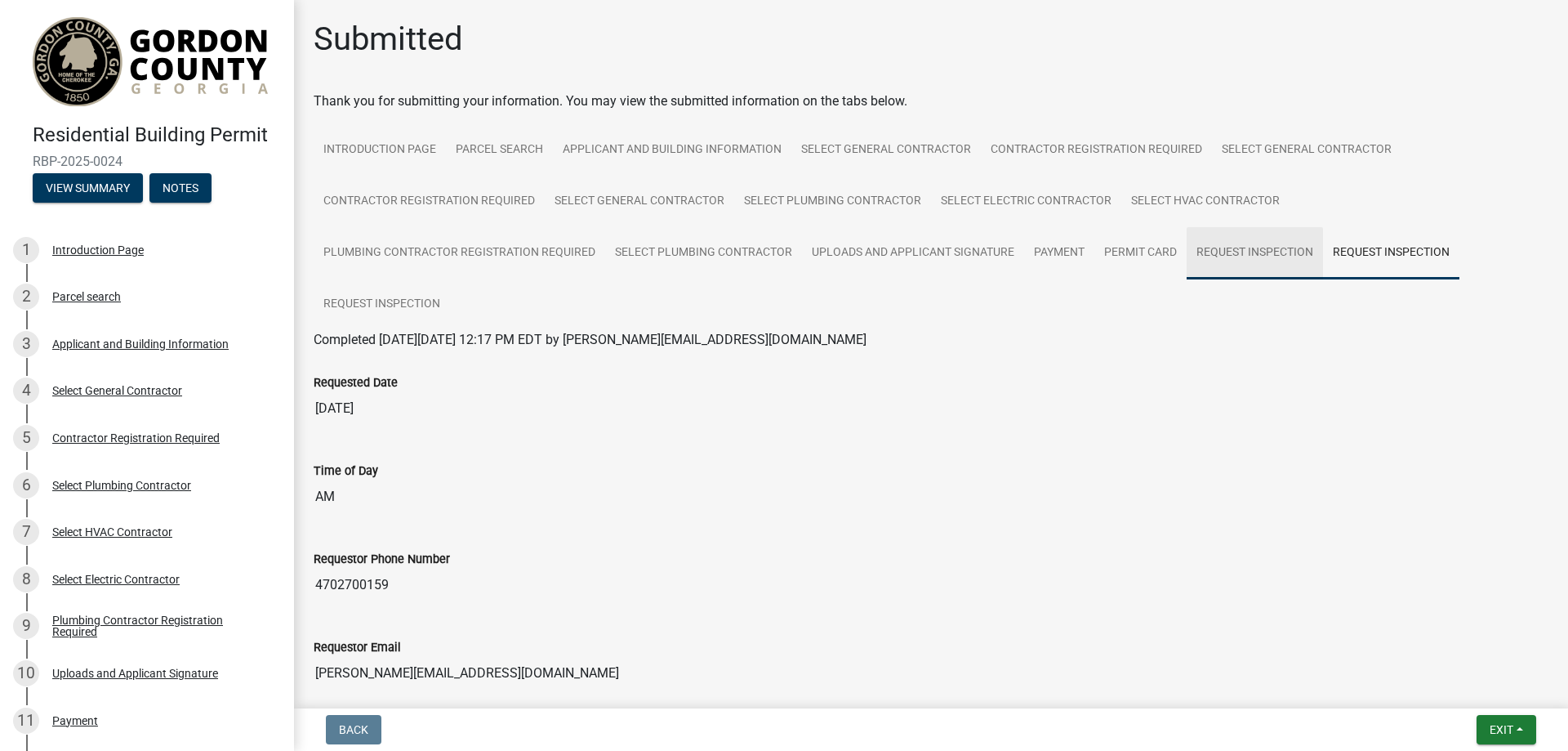
click at [1226, 249] on link "Request Inspection" at bounding box center [1255, 253] width 137 height 52
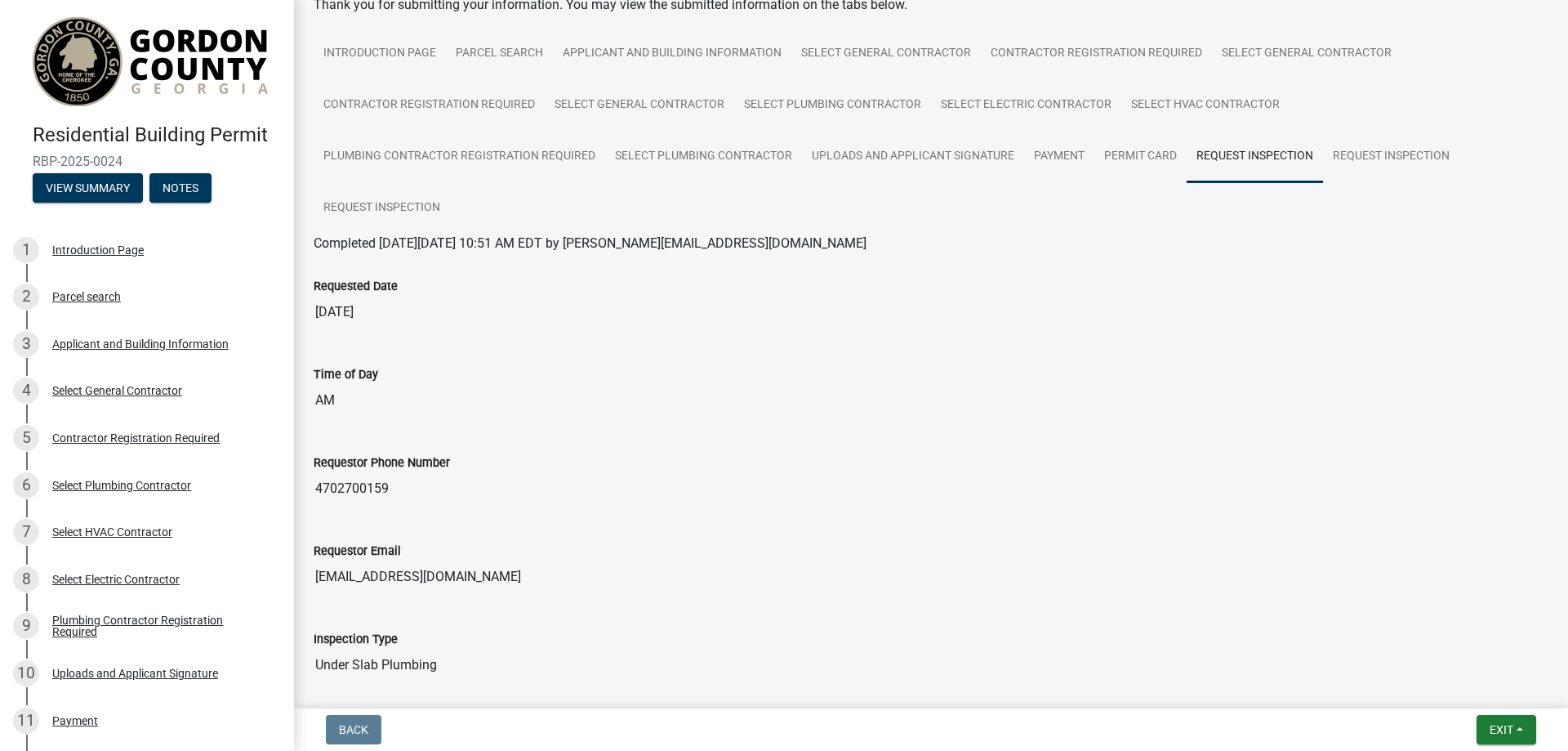
scroll to position [82, 0]
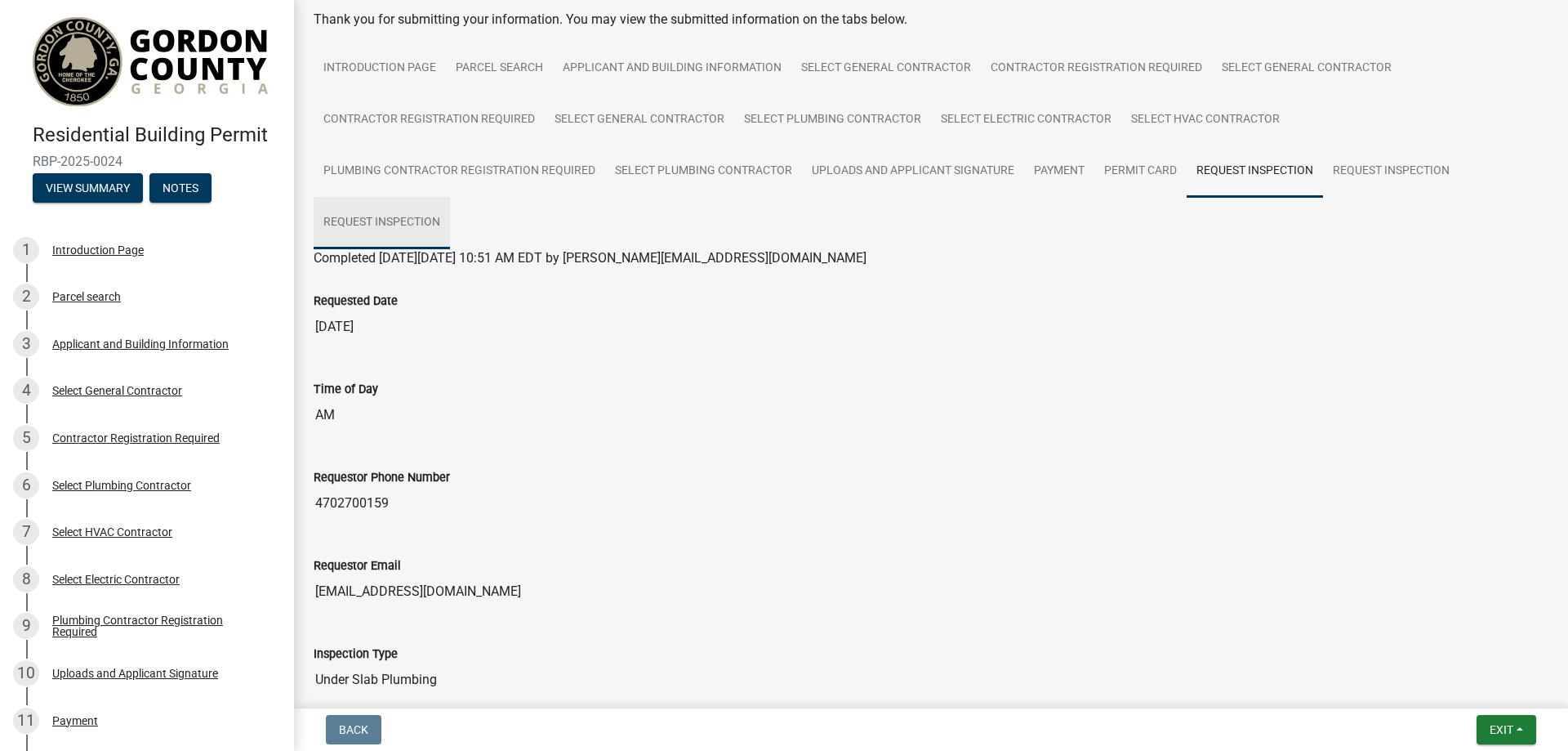
click at [379, 219] on link "Request Inspection" at bounding box center [382, 222] width 137 height 52
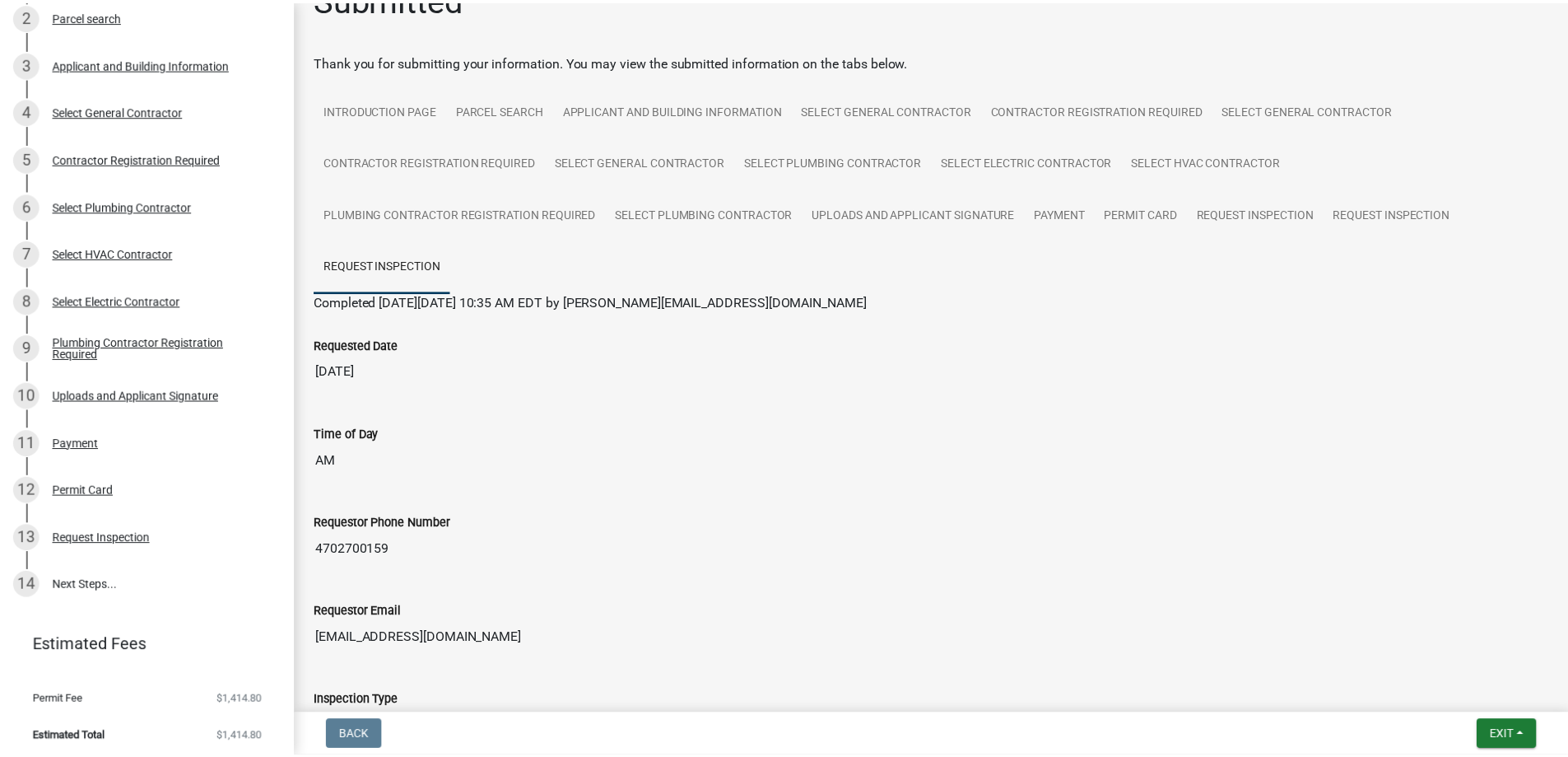
scroll to position [0, 0]
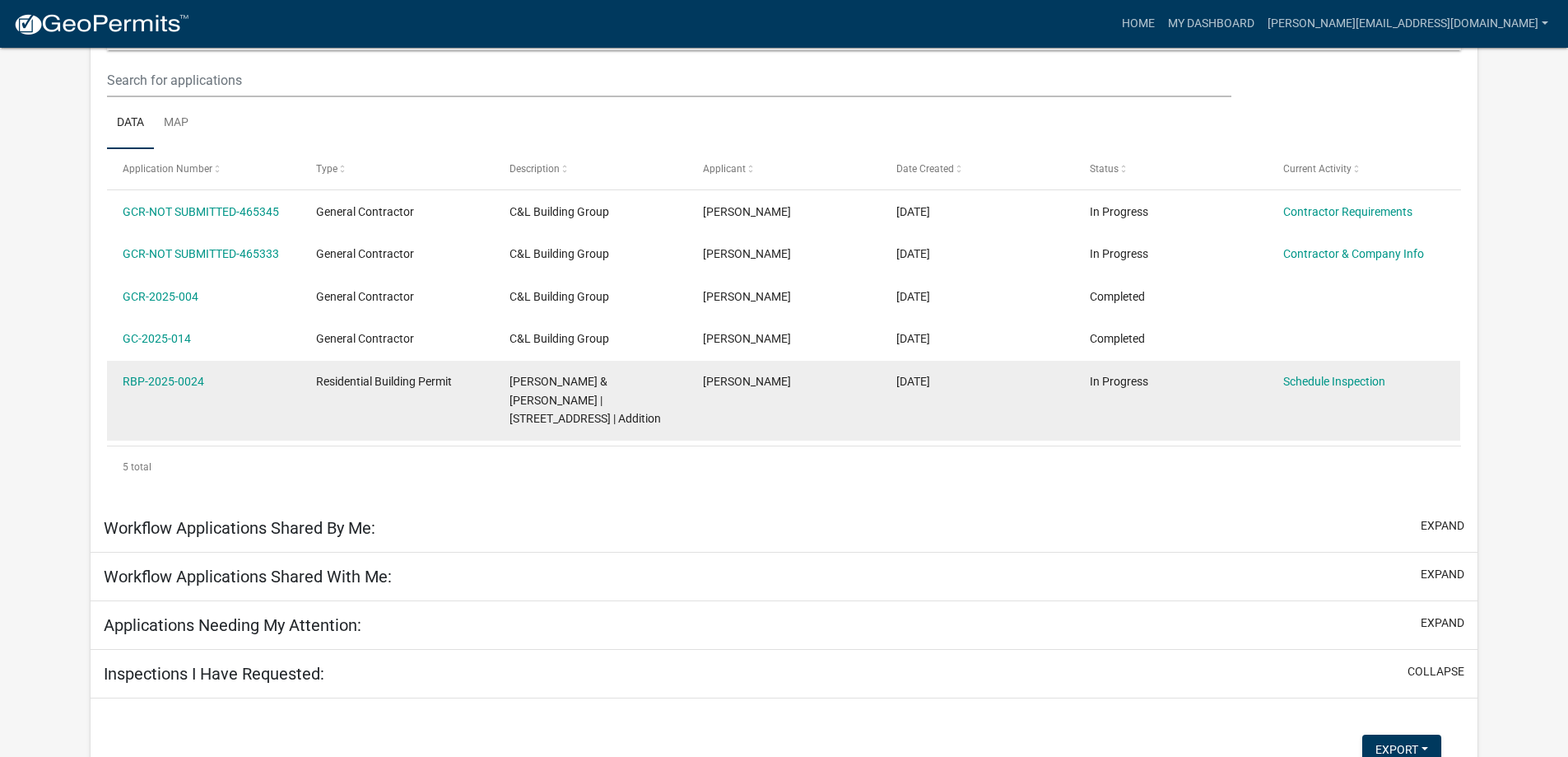
scroll to position [218, 0]
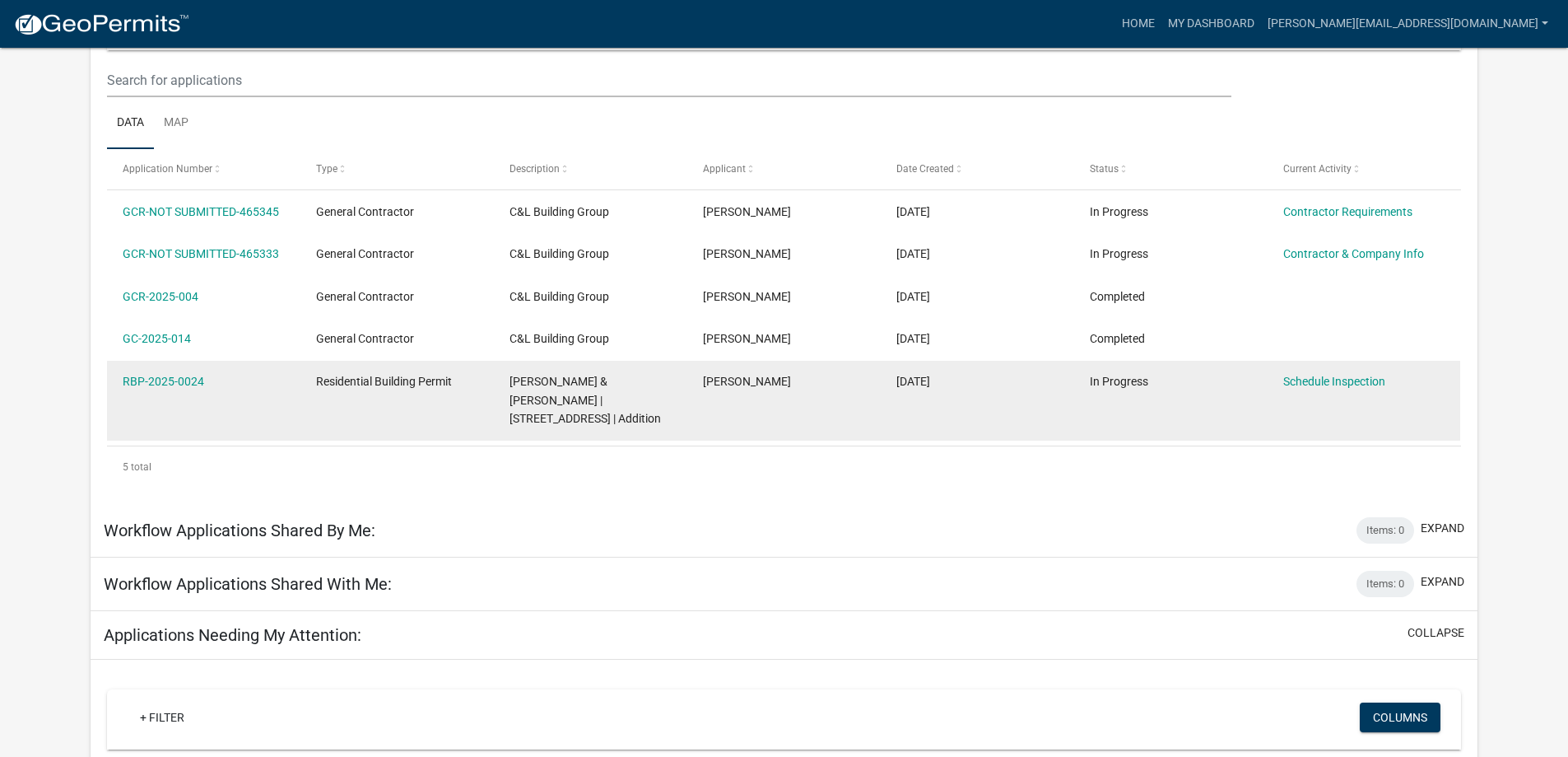
click at [577, 389] on div "[PERSON_NAME] & [PERSON_NAME] | [STREET_ADDRESS] | Addition" at bounding box center [590, 400] width 161 height 56
